Goal: Book appointment/travel/reservation

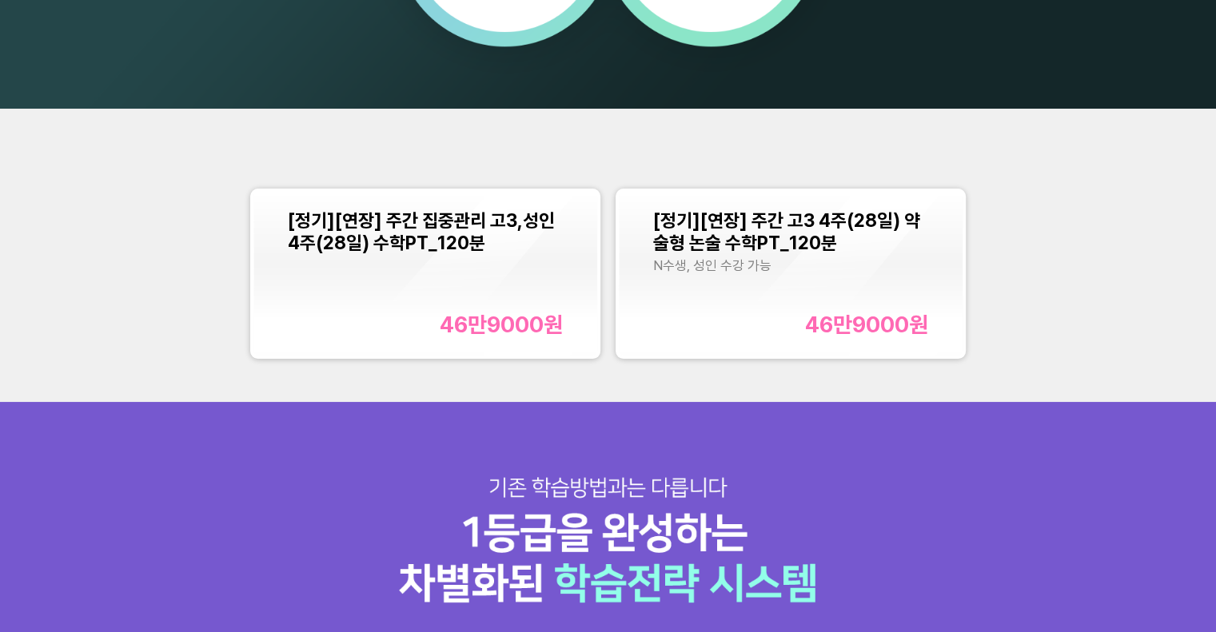
scroll to position [1514, 0]
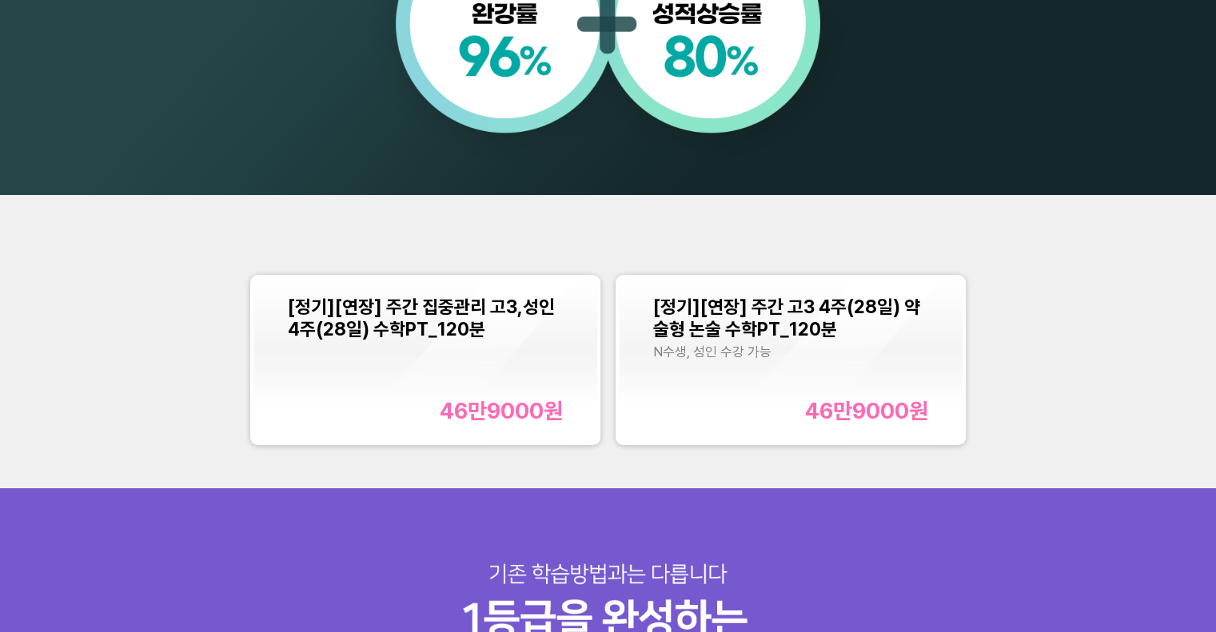
scroll to position [1499, 0]
